Goal: Task Accomplishment & Management: Complete application form

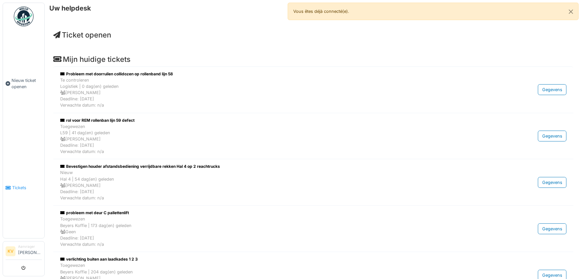
drag, startPoint x: 0, startPoint y: 0, endPoint x: 20, endPoint y: 183, distance: 184.5
click at [20, 184] on span "Tickets" at bounding box center [27, 187] width 30 height 6
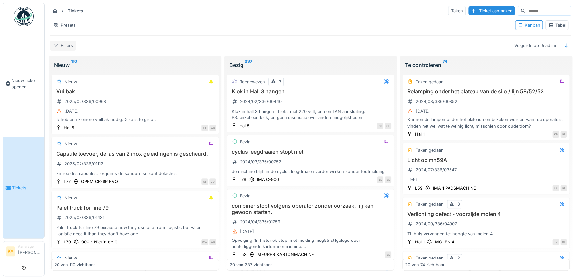
click at [63, 44] on div "Filters" at bounding box center [63, 46] width 26 height 10
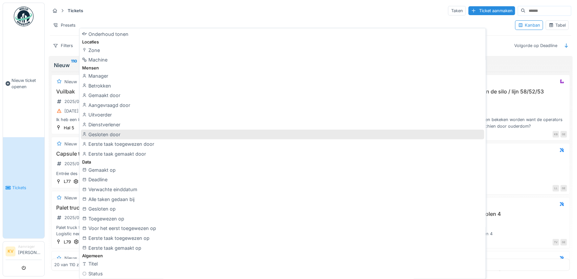
scroll to position [65, 0]
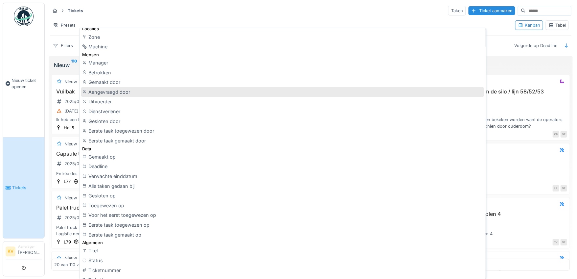
click at [104, 91] on div "Aangevraagd door" at bounding box center [282, 92] width 403 height 10
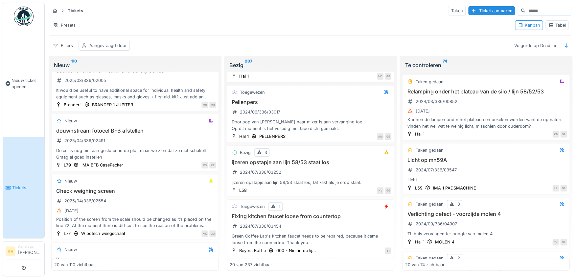
scroll to position [0, 0]
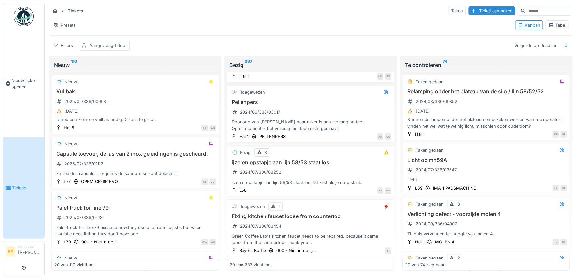
click at [106, 45] on div "Aangevraagd door" at bounding box center [107, 45] width 37 height 6
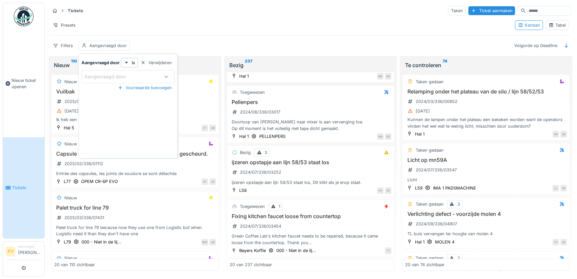
click at [108, 75] on div "Aangevraagd door" at bounding box center [109, 76] width 51 height 7
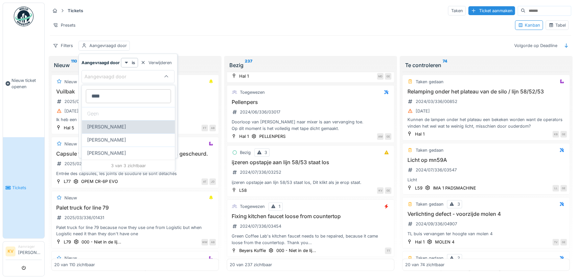
type door_MwMDY "****"
click at [115, 128] on span "[PERSON_NAME]" at bounding box center [106, 126] width 39 height 7
type input "****"
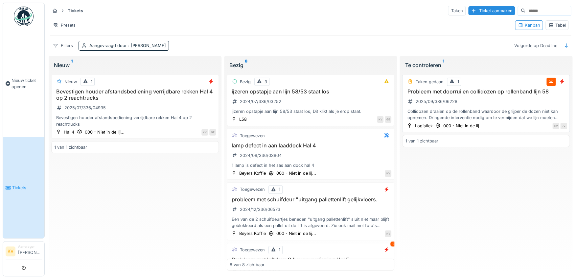
click at [442, 90] on h3 "Probleem met doorruilen collidozen op rollenband lijn 58" at bounding box center [486, 91] width 162 height 6
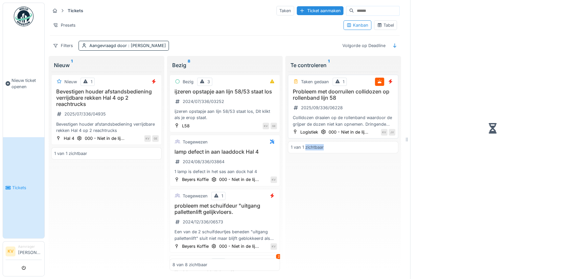
click at [442, 90] on div at bounding box center [492, 128] width 153 height 251
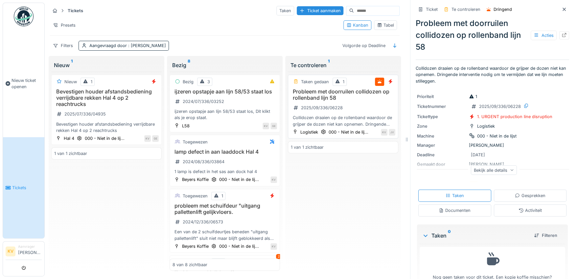
click at [327, 93] on h3 "Probleem met doorruilen collidozen op rollenband lijn 58" at bounding box center [343, 94] width 105 height 12
drag, startPoint x: 327, startPoint y: 93, endPoint x: 308, endPoint y: 81, distance: 22.2
click at [308, 81] on div "Taken gedaan" at bounding box center [315, 82] width 28 height 6
click at [520, 195] on div "Gesprekken" at bounding box center [530, 195] width 31 height 6
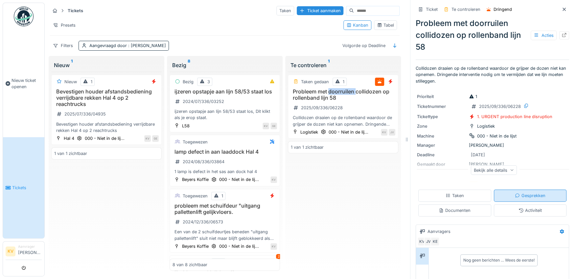
scroll to position [15, 0]
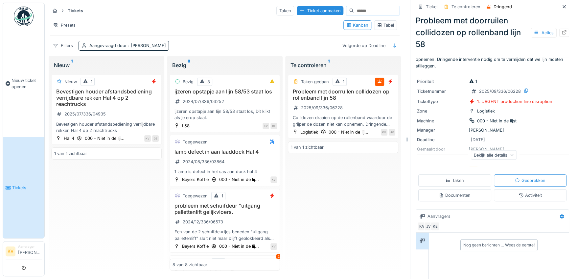
click at [464, 242] on div "Nog geen berichten … Wees de eerste!" at bounding box center [498, 245] width 71 height 6
click at [453, 257] on div "Nog geen berichten … Wees de eerste!" at bounding box center [499, 280] width 140 height 97
click at [463, 242] on div "Nog geen berichten … Wees de eerste!" at bounding box center [498, 245] width 71 height 6
click at [562, 30] on icon at bounding box center [564, 32] width 5 height 4
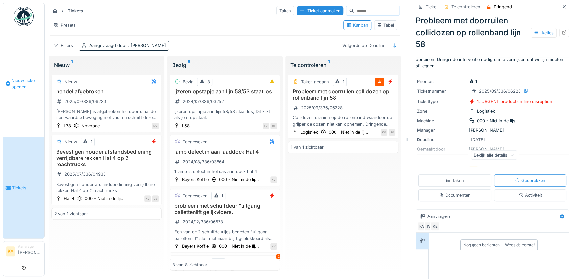
click at [22, 81] on span "Nieuw ticket openen" at bounding box center [27, 83] width 30 height 12
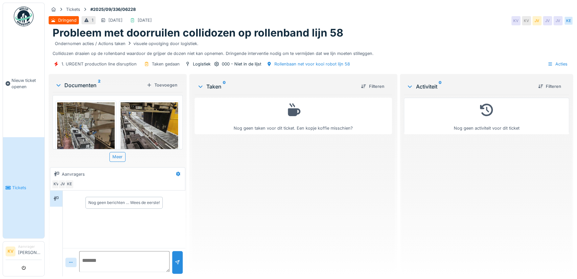
click at [97, 261] on textarea at bounding box center [124, 261] width 90 height 21
type textarea "*"
click at [115, 158] on div "Meer" at bounding box center [117, 157] width 16 height 10
click at [116, 156] on div "Meer" at bounding box center [117, 157] width 16 height 10
click at [87, 220] on div "Nog geen berichten … Wees de eerste!" at bounding box center [124, 219] width 123 height 58
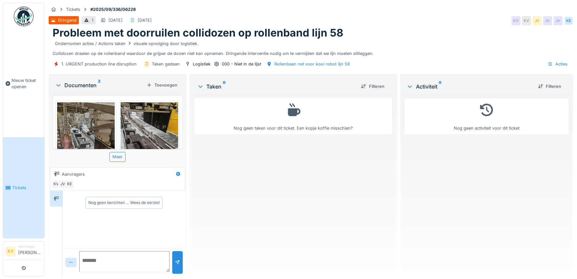
click at [88, 257] on textarea at bounding box center [124, 261] width 90 height 21
click at [93, 260] on textarea at bounding box center [124, 261] width 90 height 21
type textarea "**********"
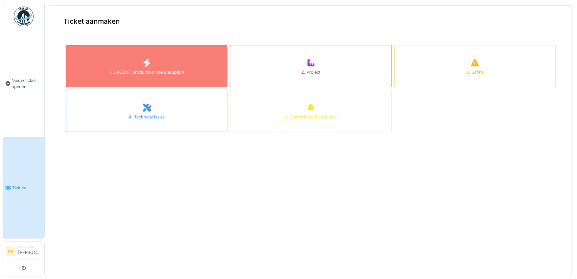
click at [142, 66] on icon at bounding box center [147, 63] width 10 height 8
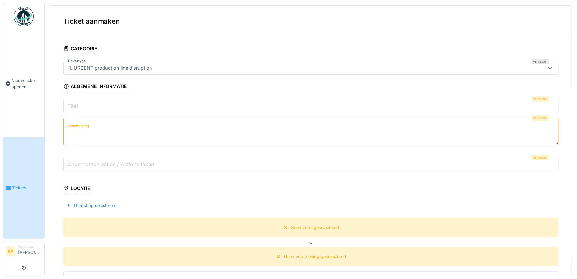
click at [78, 107] on label "Titel" at bounding box center [72, 106] width 13 height 8
click at [78, 107] on input "Titel" at bounding box center [310, 106] width 495 height 14
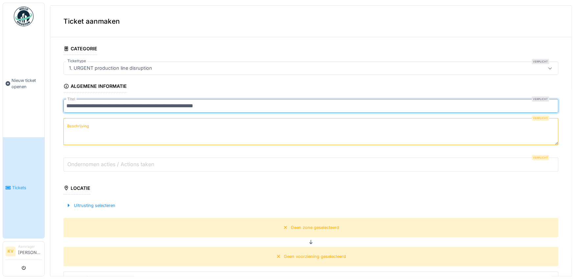
type input "**********"
click at [89, 126] on label "Beschrijving" at bounding box center [78, 126] width 24 height 8
click at [89, 126] on textarea "Beschrijving" at bounding box center [310, 131] width 495 height 27
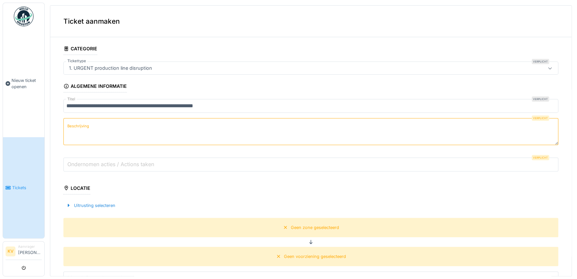
click at [79, 126] on label "Beschrijving" at bounding box center [78, 126] width 24 height 8
click at [79, 126] on textarea "Beschrijving" at bounding box center [310, 131] width 495 height 27
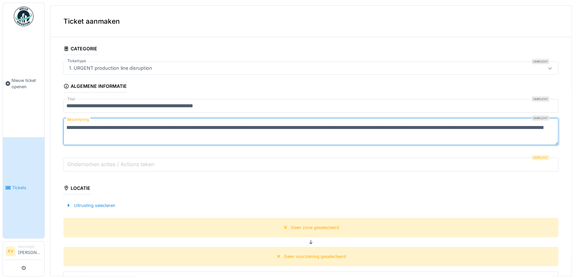
type textarea "**********"
click at [86, 163] on label "Ondernomen acties / Actions taken" at bounding box center [110, 164] width 89 height 8
click at [86, 163] on input "Ondernomen acties / Actions taken" at bounding box center [310, 164] width 495 height 14
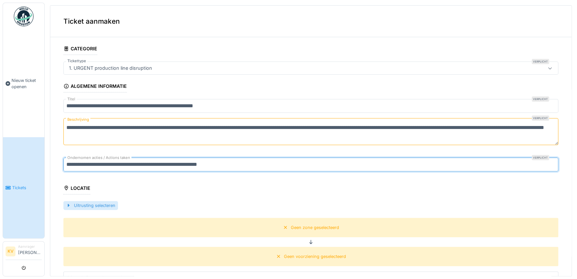
type input "**********"
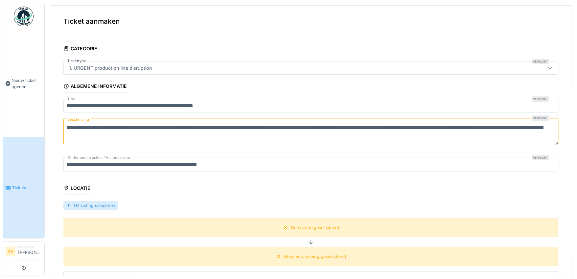
click at [88, 205] on div "Uitrusting selecteren" at bounding box center [90, 205] width 55 height 9
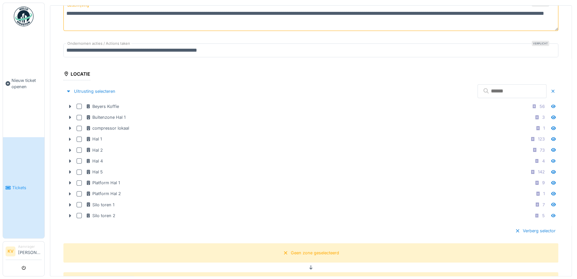
scroll to position [131, 0]
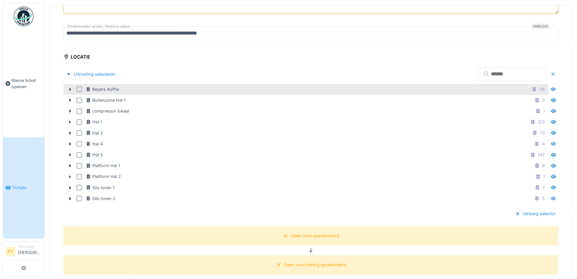
click at [78, 89] on div at bounding box center [79, 88] width 5 height 5
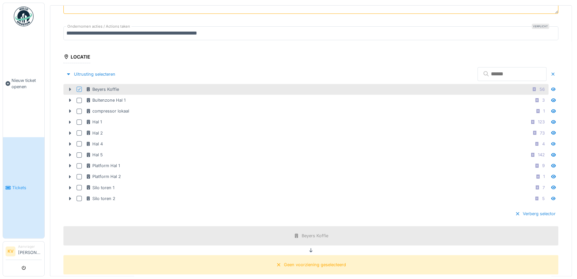
click at [69, 88] on icon at bounding box center [70, 89] width 2 height 3
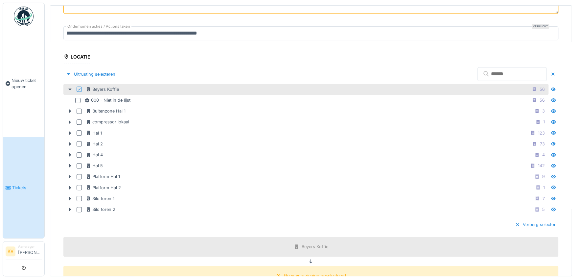
click at [70, 88] on icon at bounding box center [69, 89] width 3 height 2
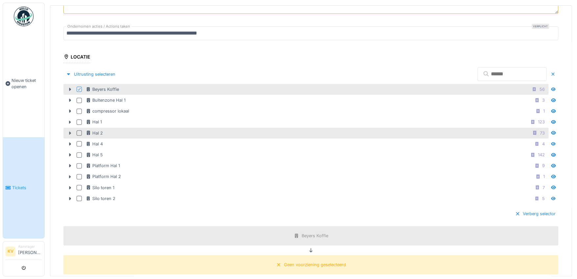
click at [70, 131] on icon at bounding box center [69, 133] width 5 height 4
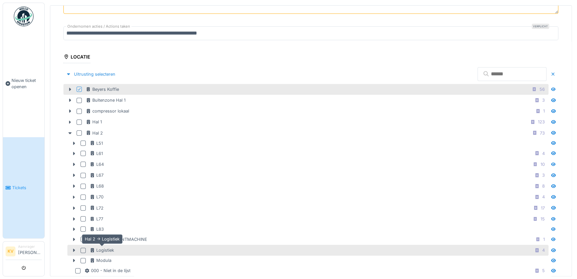
click at [105, 247] on div "Logistiek" at bounding box center [102, 250] width 24 height 6
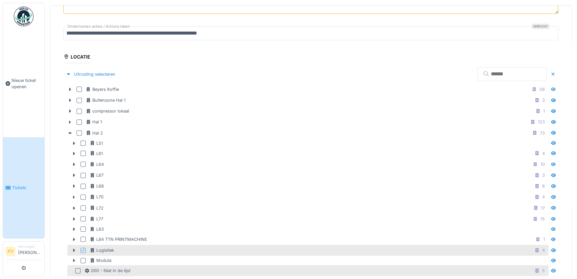
click at [79, 268] on div at bounding box center [77, 270] width 5 height 5
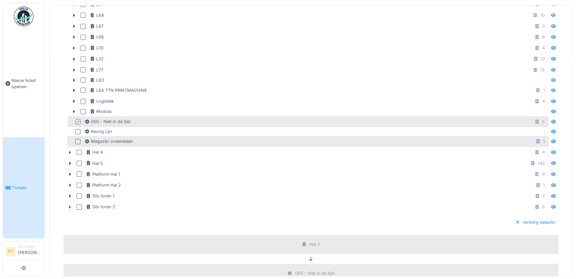
scroll to position [295, 0]
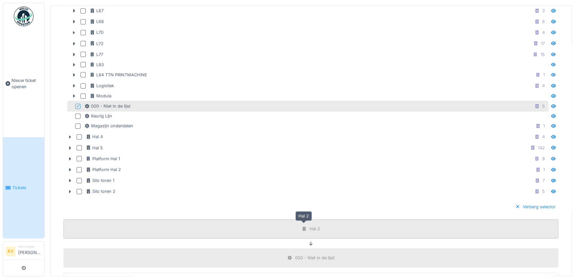
click at [310, 225] on div "Hal 2" at bounding box center [315, 228] width 11 height 6
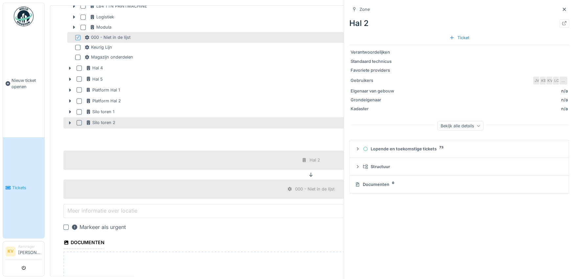
scroll to position [394, 0]
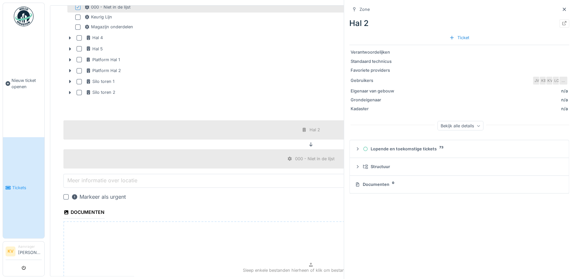
click at [308, 142] on icon at bounding box center [310, 144] width 5 height 4
click at [287, 160] on div "000 - Niet in de lijst" at bounding box center [311, 158] width 52 height 8
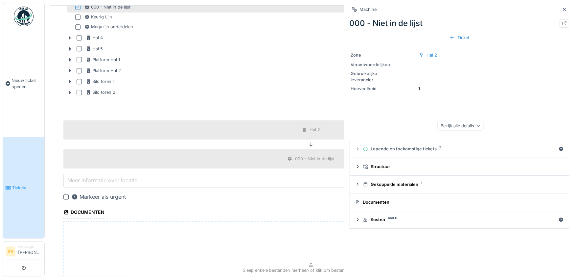
click at [98, 177] on label "Meer informatie over locatie" at bounding box center [102, 180] width 73 height 8
click at [98, 177] on input "Meer informatie over locatie" at bounding box center [310, 181] width 495 height 14
type input "**********"
click at [66, 194] on div at bounding box center [65, 196] width 5 height 5
drag, startPoint x: 269, startPoint y: 267, endPoint x: 248, endPoint y: 264, distance: 20.6
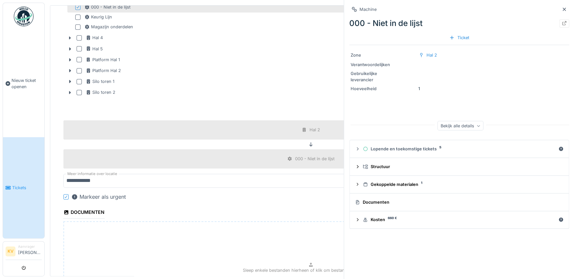
click at [248, 264] on div "Sleep enkele bestanden hierheen of klik om bestanden te selecteren" at bounding box center [310, 270] width 495 height 99
type input "**********"
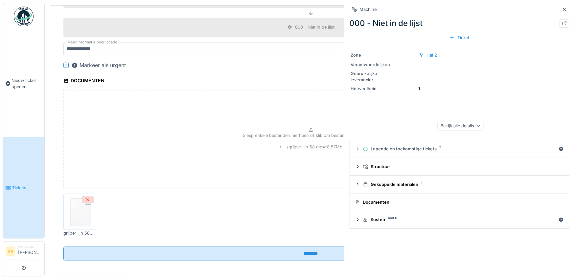
scroll to position [526, 0]
click at [81, 207] on img at bounding box center [80, 211] width 30 height 33
click at [302, 143] on li "./grijper lijn 58.mp4 - 8.57 Mb" at bounding box center [311, 146] width 63 height 6
type input "**********"
click at [80, 222] on img at bounding box center [80, 211] width 30 height 33
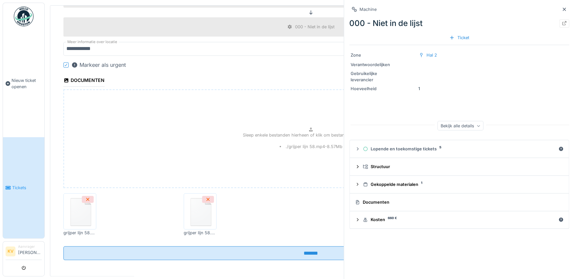
click at [81, 215] on img at bounding box center [80, 211] width 30 height 33
click at [203, 208] on img at bounding box center [200, 211] width 30 height 33
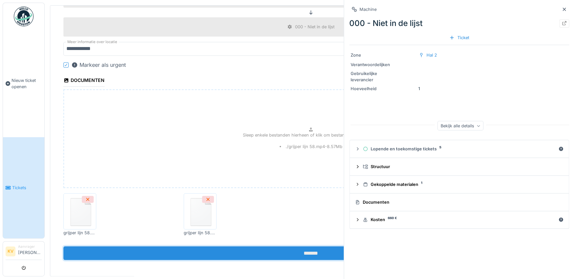
click at [309, 246] on input "*******" at bounding box center [310, 253] width 495 height 14
